Goal: Information Seeking & Learning: Learn about a topic

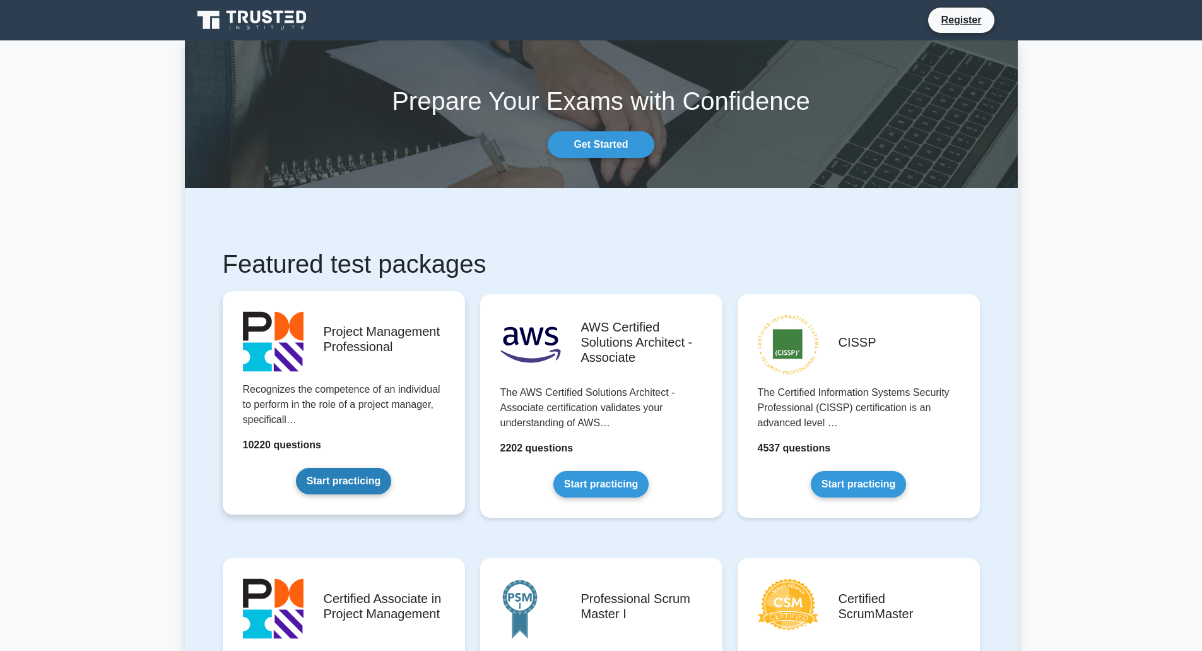
click at [391, 468] on link "Start practicing" at bounding box center [343, 481] width 95 height 27
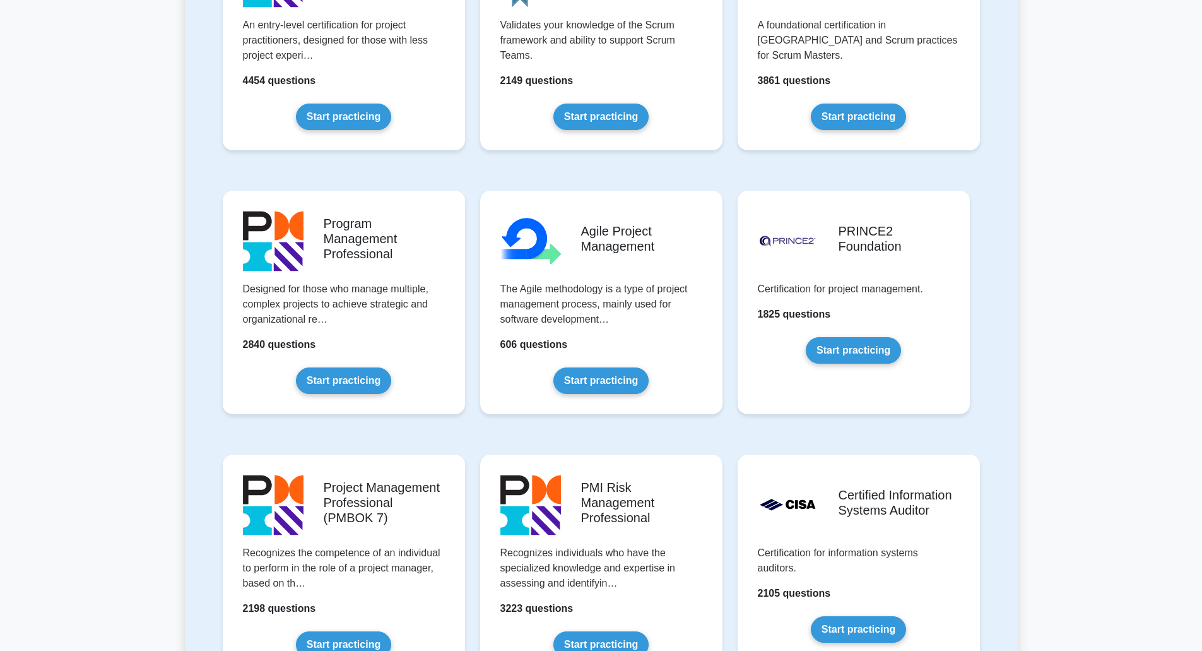
scroll to position [694, 0]
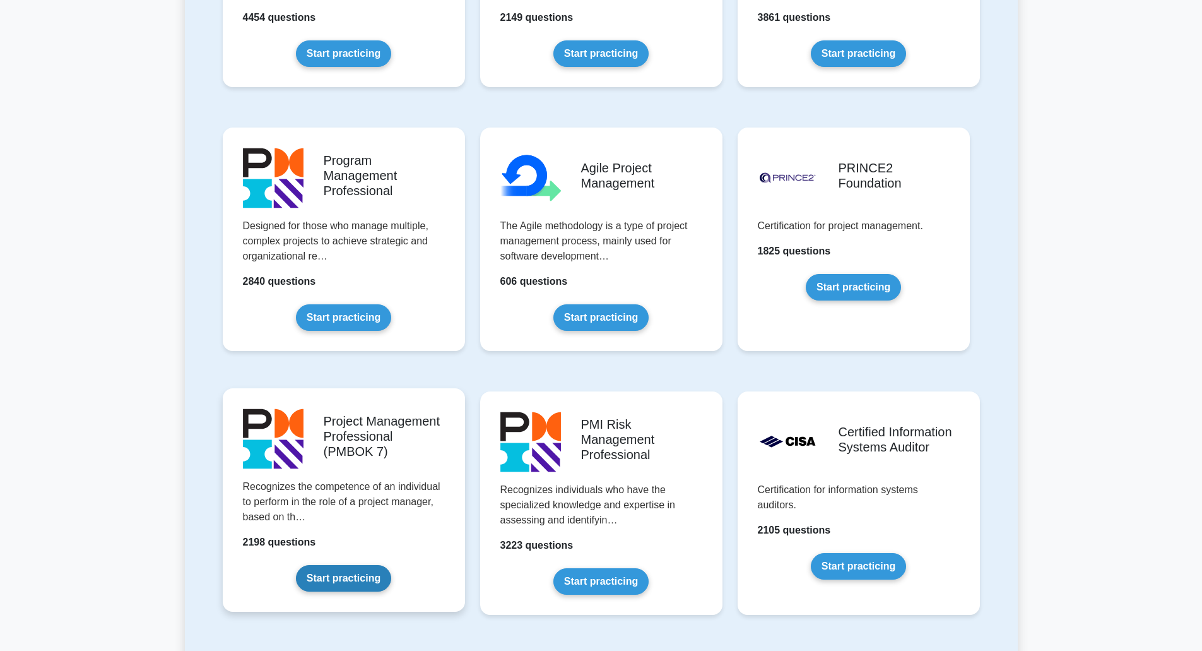
click at [296, 565] on link "Start practicing" at bounding box center [343, 578] width 95 height 27
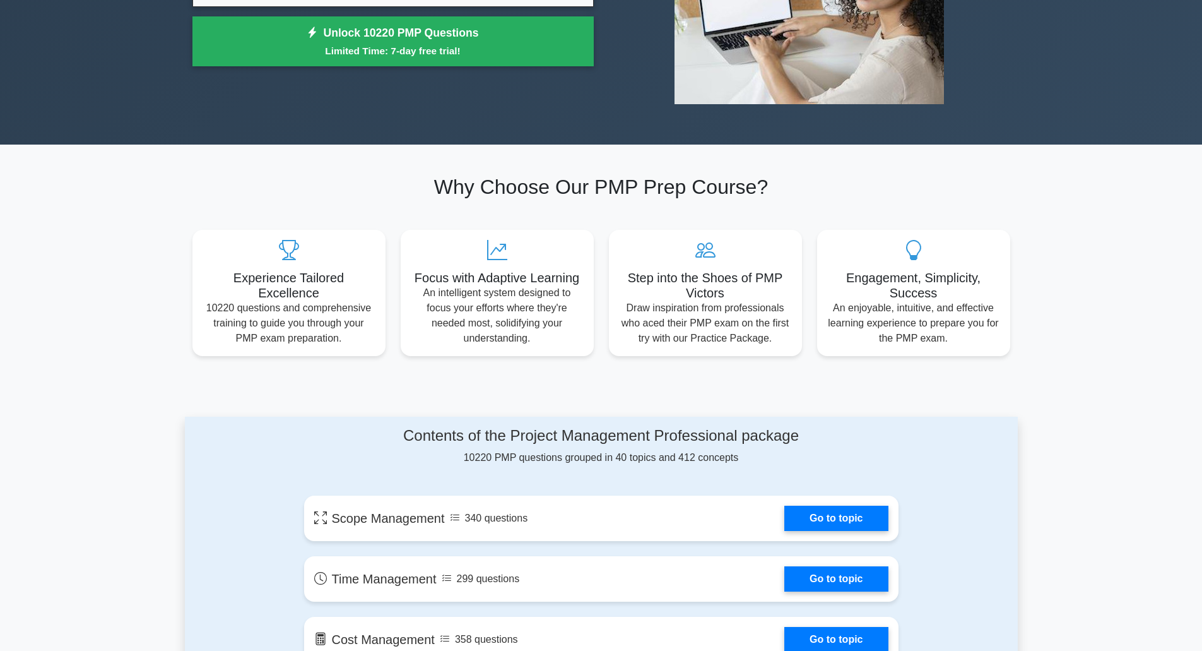
scroll to position [316, 0]
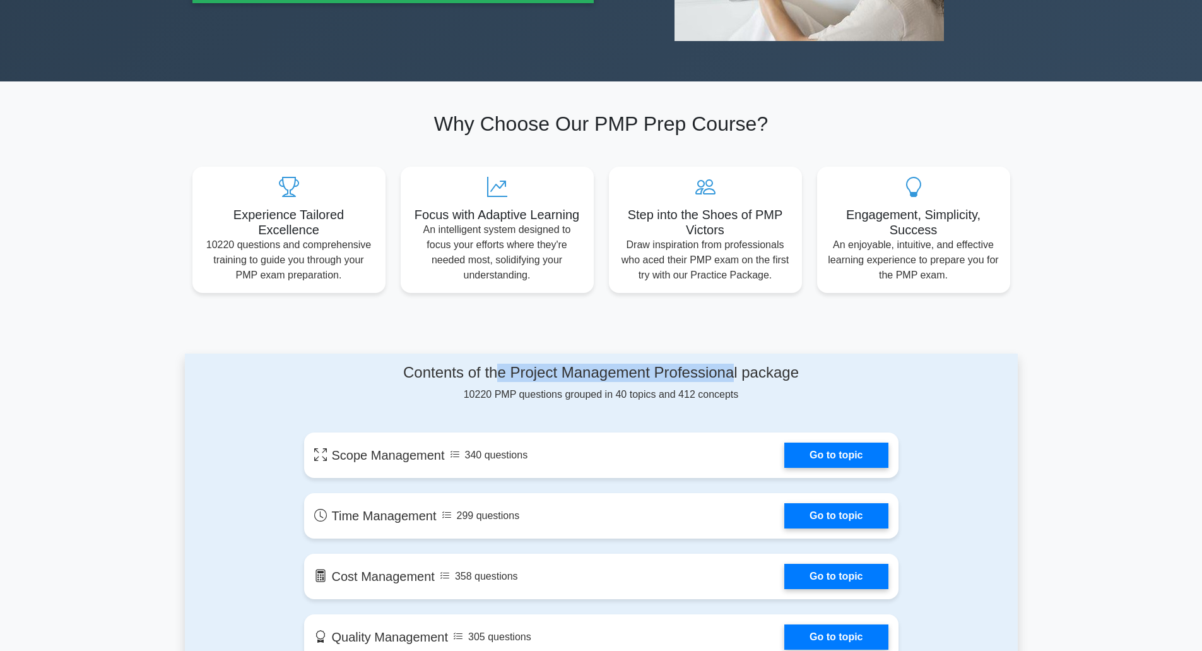
drag, startPoint x: 535, startPoint y: 372, endPoint x: 735, endPoint y: 372, distance: 200.1
click at [735, 372] on h4 "Contents of the Project Management Professional package" at bounding box center [601, 373] width 595 height 18
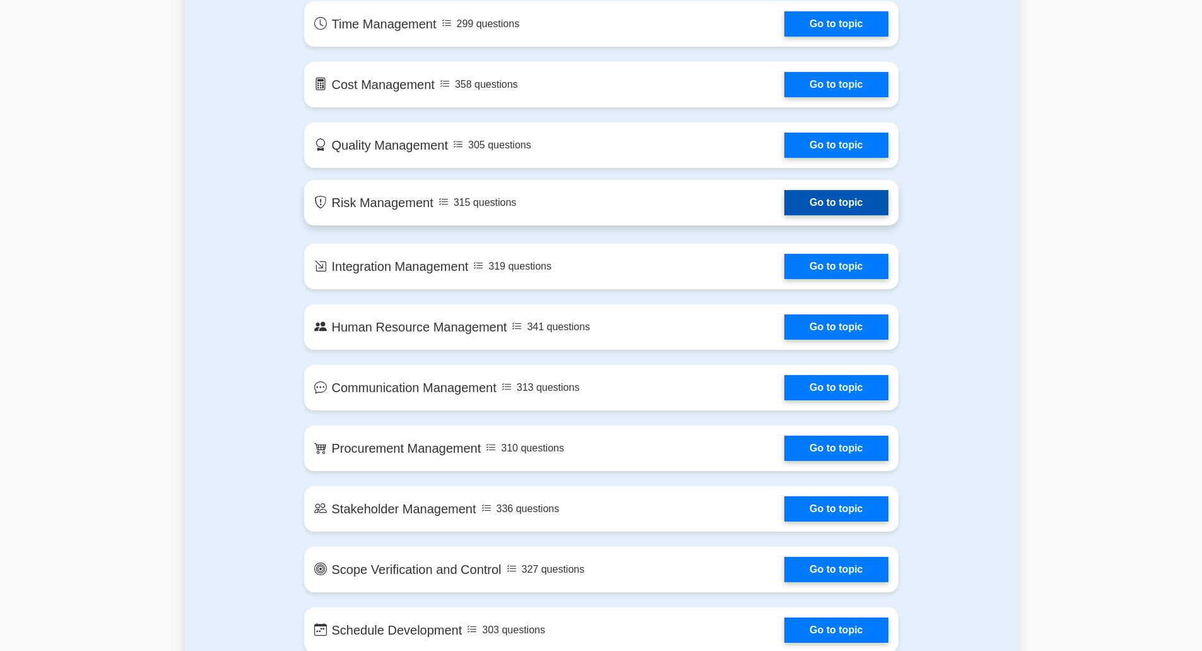
scroll to position [820, 0]
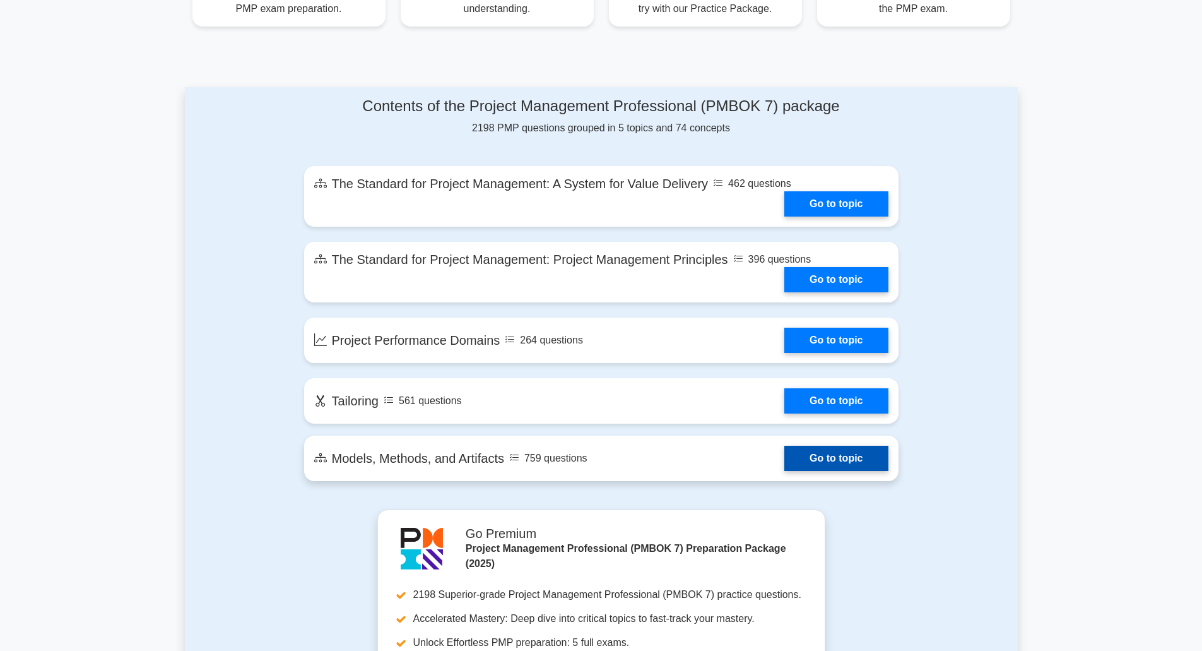
scroll to position [594, 0]
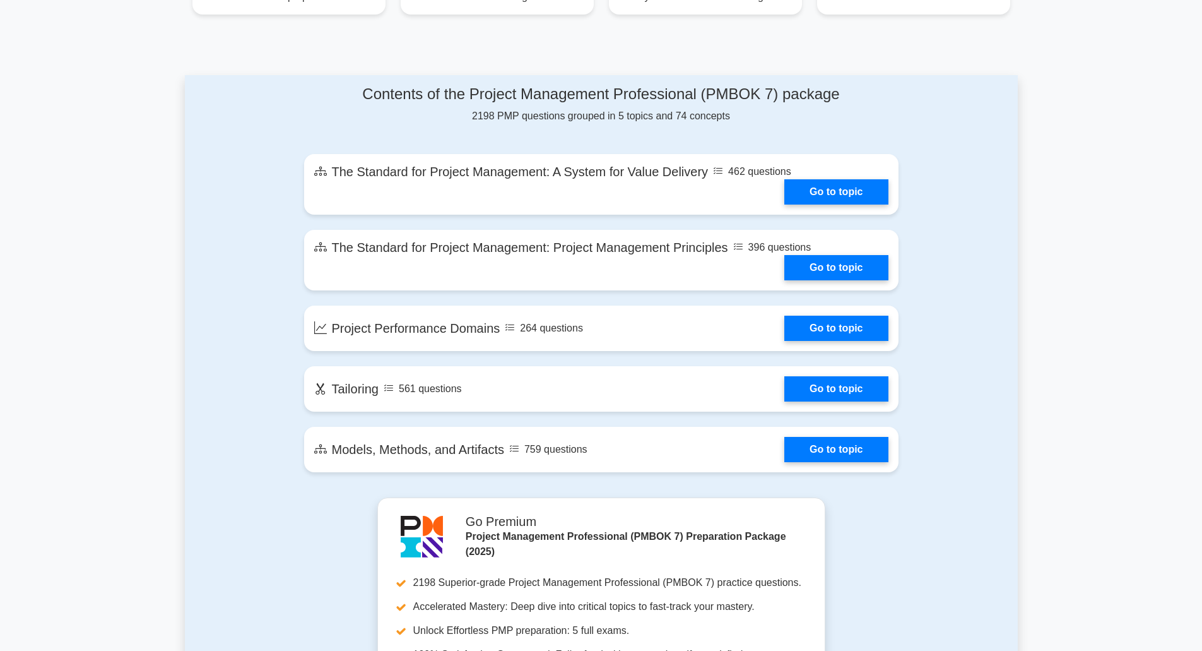
click at [521, 476] on div "Contents of the Project Management Professional (PMBOK 7) package 2198 PMP ques…" at bounding box center [602, 286] width 610 height 422
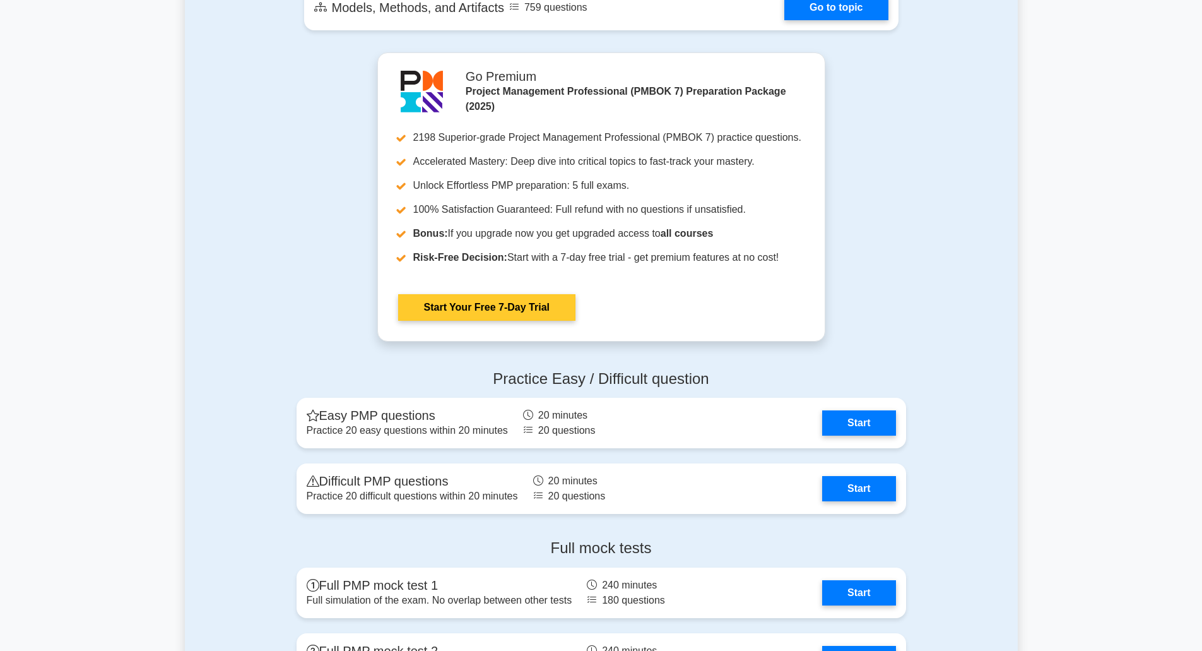
scroll to position [1225, 0]
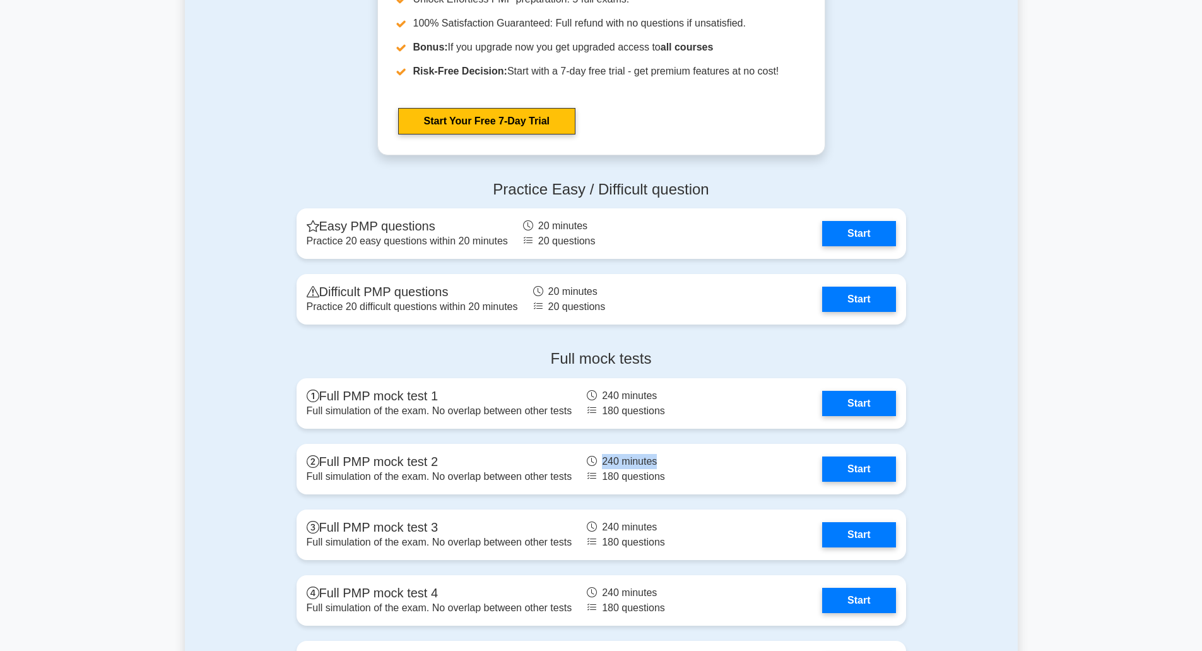
drag, startPoint x: 692, startPoint y: 432, endPoint x: 604, endPoint y: 440, distance: 88.1
click at [604, 440] on div "Full mock tests Full PMP mock test 1 Full simulation of the exam. No overlap be…" at bounding box center [601, 523] width 625 height 367
click at [615, 439] on div "Full mock tests Full PMP mock test 1 Full simulation of the exam. No overlap be…" at bounding box center [601, 523] width 625 height 367
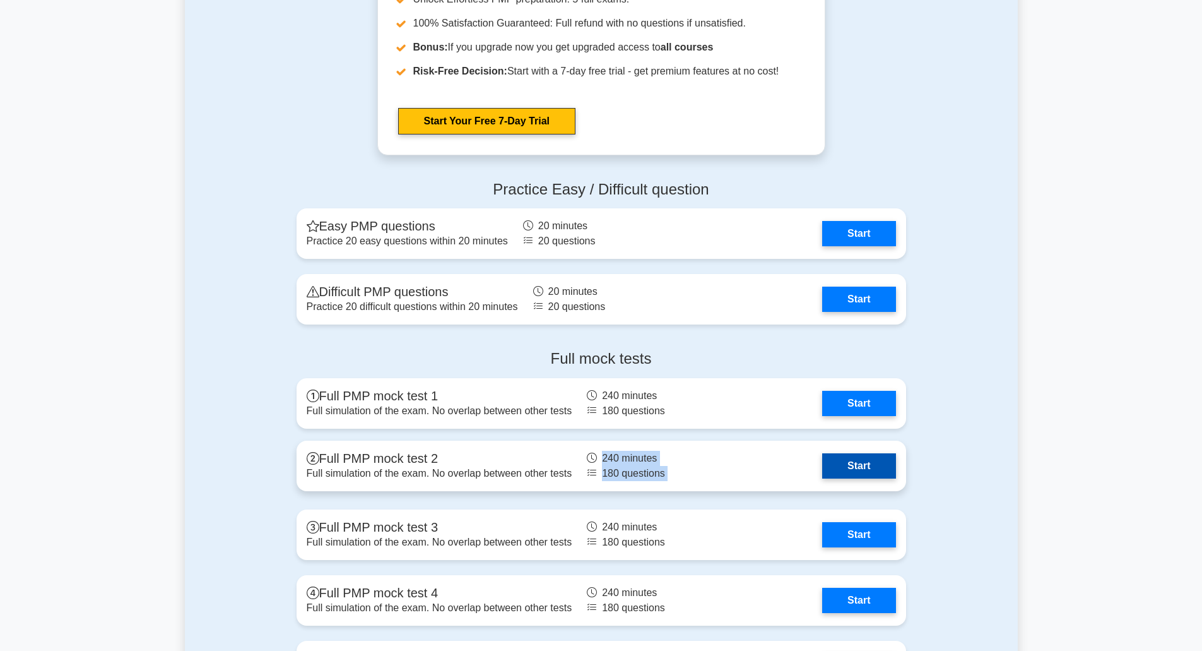
drag, startPoint x: 603, startPoint y: 435, endPoint x: 642, endPoint y: 446, distance: 40.6
click at [642, 446] on div "Full mock tests Full PMP mock test 1 Full simulation of the exam. No overlap be…" at bounding box center [601, 523] width 625 height 367
click at [649, 437] on div "Full mock tests Full PMP mock test 1 Full simulation of the exam. No overlap be…" at bounding box center [601, 523] width 625 height 367
drag, startPoint x: 611, startPoint y: 437, endPoint x: 657, endPoint y: 450, distance: 47.9
click at [657, 450] on div "Full mock tests Full PMP mock test 1 Full simulation of the exam. No overlap be…" at bounding box center [601, 523] width 625 height 367
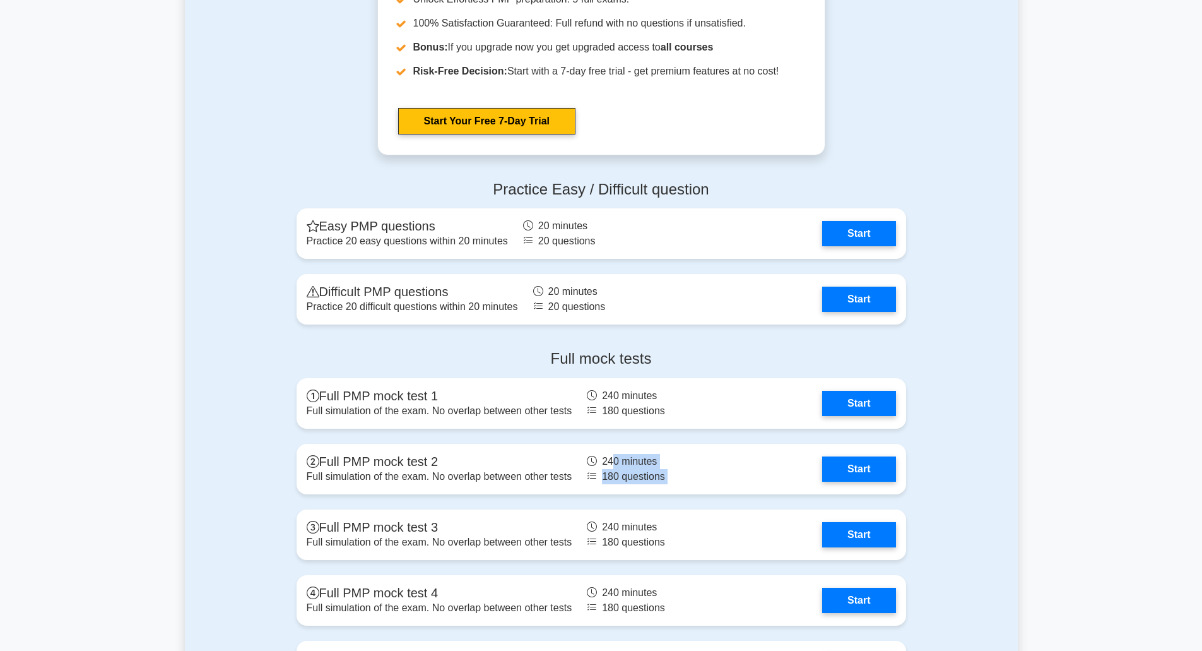
click at [658, 437] on div "Full mock tests Full PMP mock test 1 Full simulation of the exam. No overlap be…" at bounding box center [601, 523] width 625 height 367
drag, startPoint x: 606, startPoint y: 439, endPoint x: 643, endPoint y: 452, distance: 39.5
click at [643, 452] on div "Full mock tests Full PMP mock test 1 Full simulation of the exam. No overlap be…" at bounding box center [601, 523] width 625 height 367
click at [598, 437] on div "Full mock tests Full PMP mock test 1 Full simulation of the exam. No overlap be…" at bounding box center [601, 523] width 625 height 367
drag, startPoint x: 594, startPoint y: 437, endPoint x: 643, endPoint y: 464, distance: 56.2
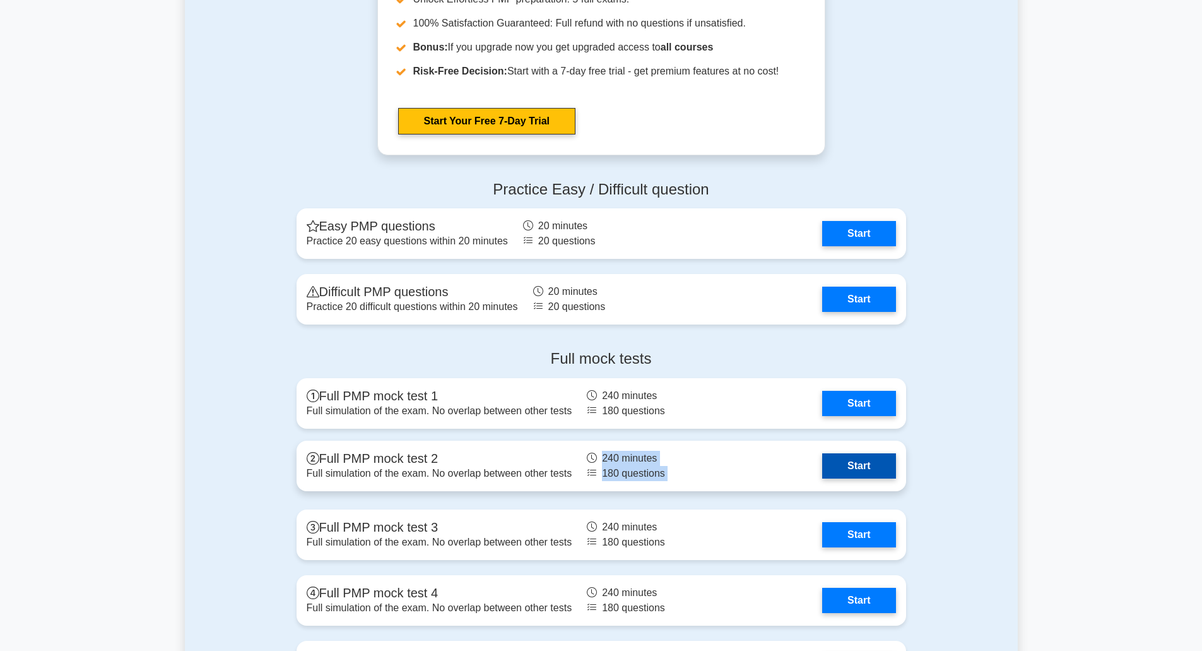
click at [643, 464] on div "Full mock tests Full PMP mock test 1 Full simulation of the exam. No overlap be…" at bounding box center [601, 523] width 625 height 367
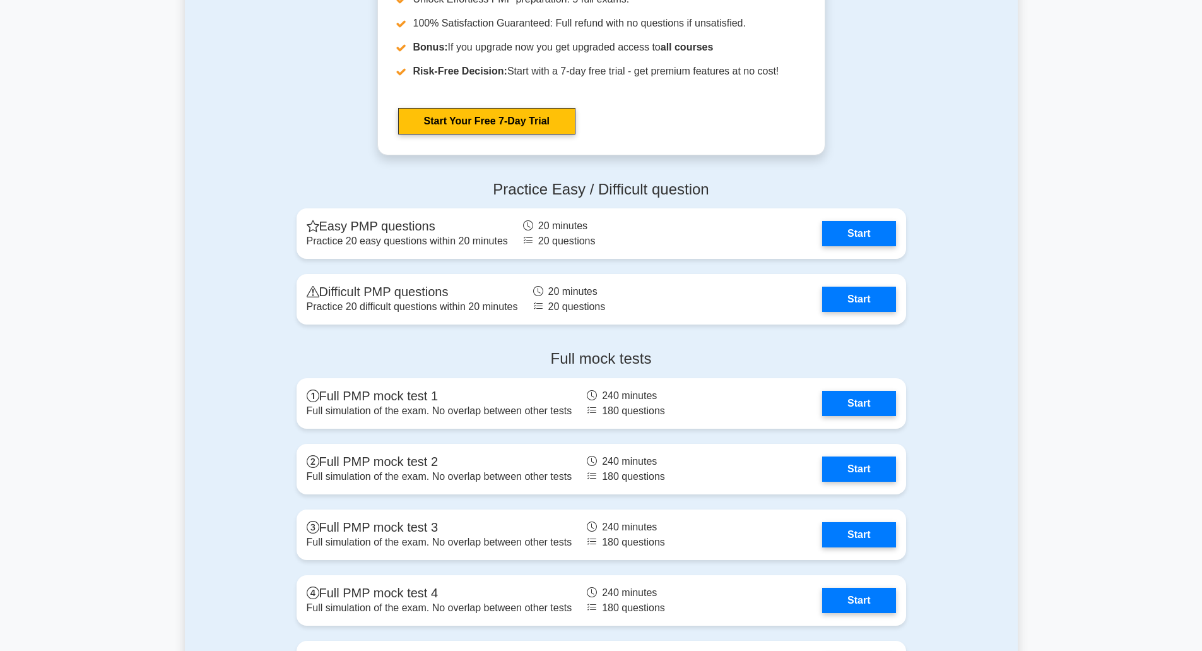
click at [642, 429] on div "Full mock tests Full PMP mock test 1 Full simulation of the exam. No overlap be…" at bounding box center [601, 523] width 625 height 367
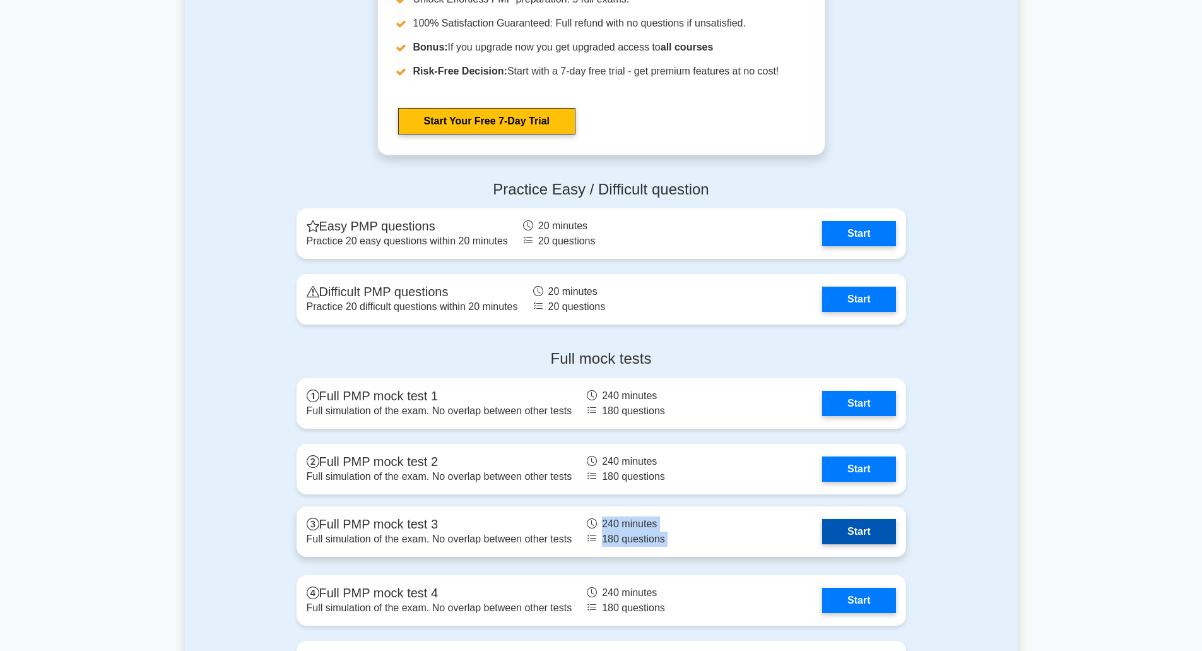
drag, startPoint x: 605, startPoint y: 505, endPoint x: 634, endPoint y: 521, distance: 33.6
click at [634, 521] on div "Full mock tests Full PMP mock test 1 Full simulation of the exam. No overlap be…" at bounding box center [601, 523] width 625 height 367
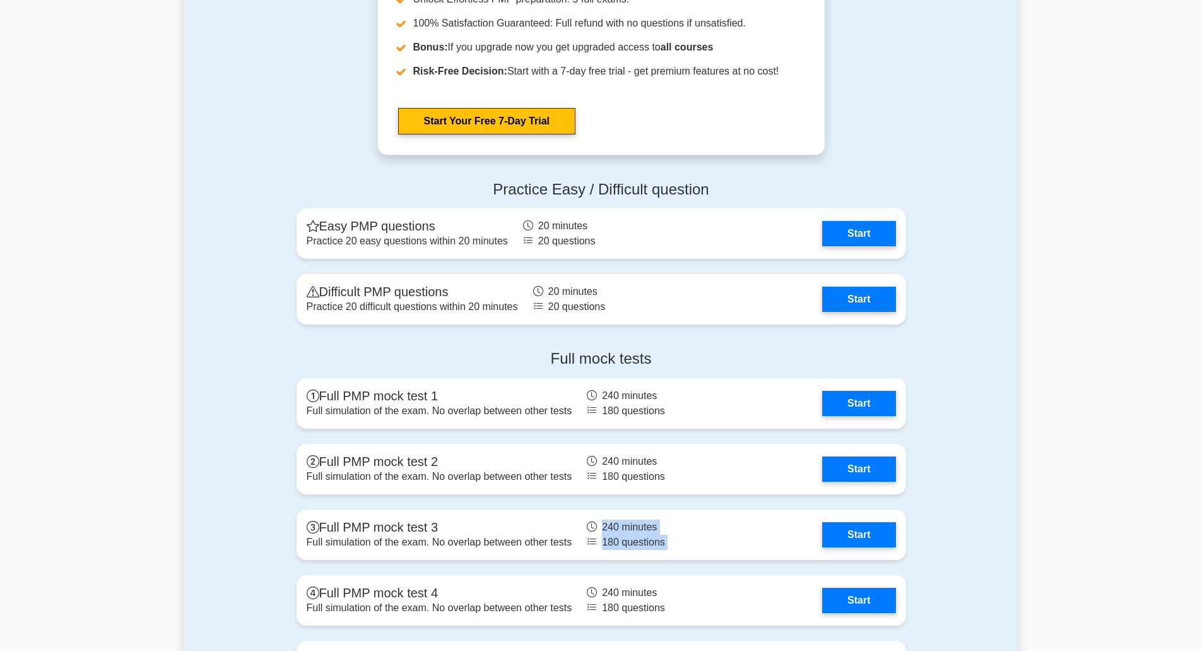
click at [634, 504] on div "Full mock tests Full PMP mock test 1 Full simulation of the exam. No overlap be…" at bounding box center [601, 523] width 625 height 367
click at [618, 574] on div "Full mock tests Full PMP mock test 1 Full simulation of the exam. No overlap be…" at bounding box center [601, 523] width 625 height 367
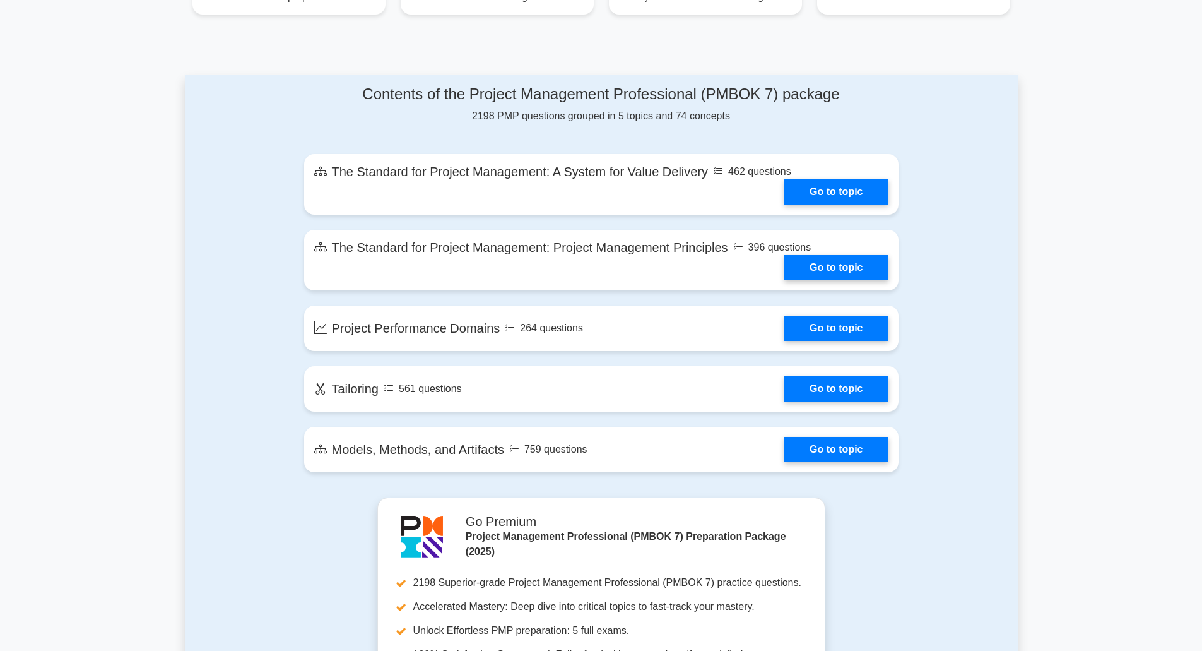
scroll to position [0, 0]
